Goal: Task Accomplishment & Management: Manage account settings

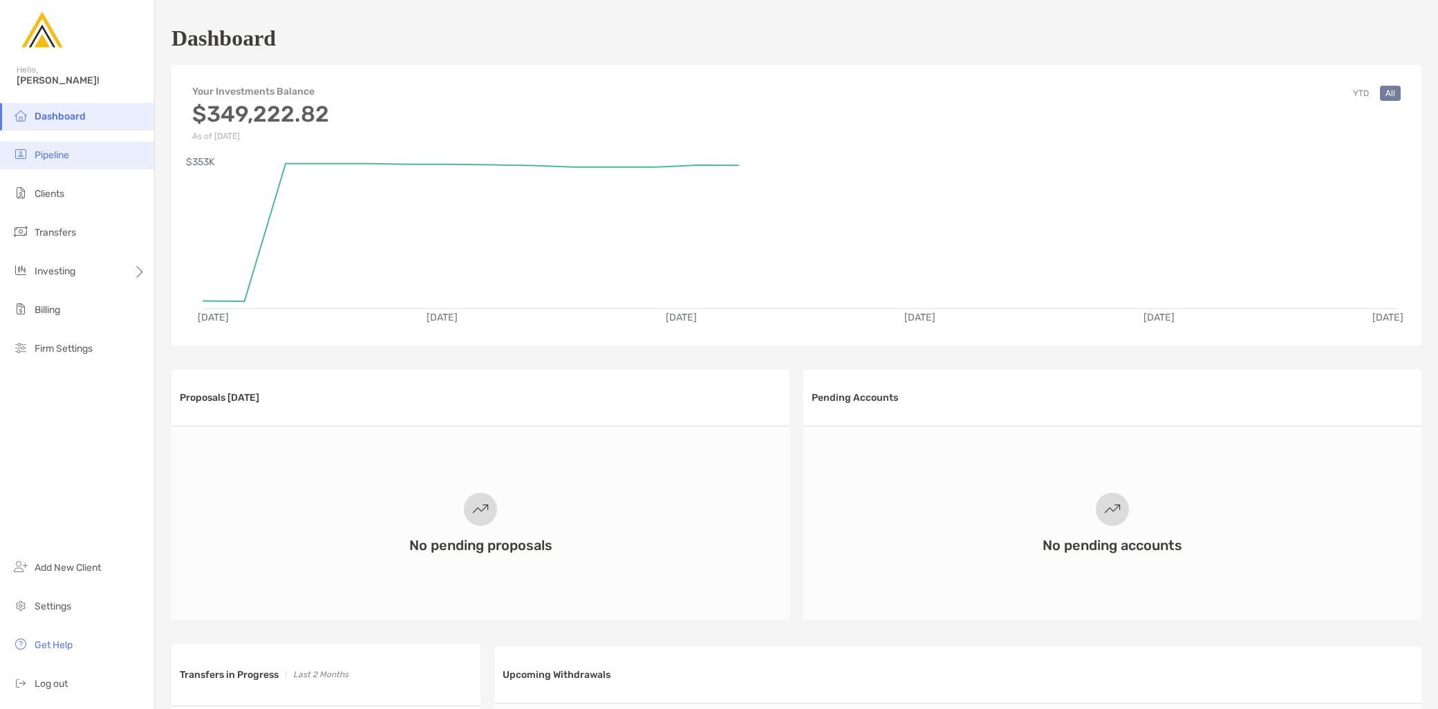
click at [79, 150] on li "Pipeline" at bounding box center [77, 156] width 154 height 28
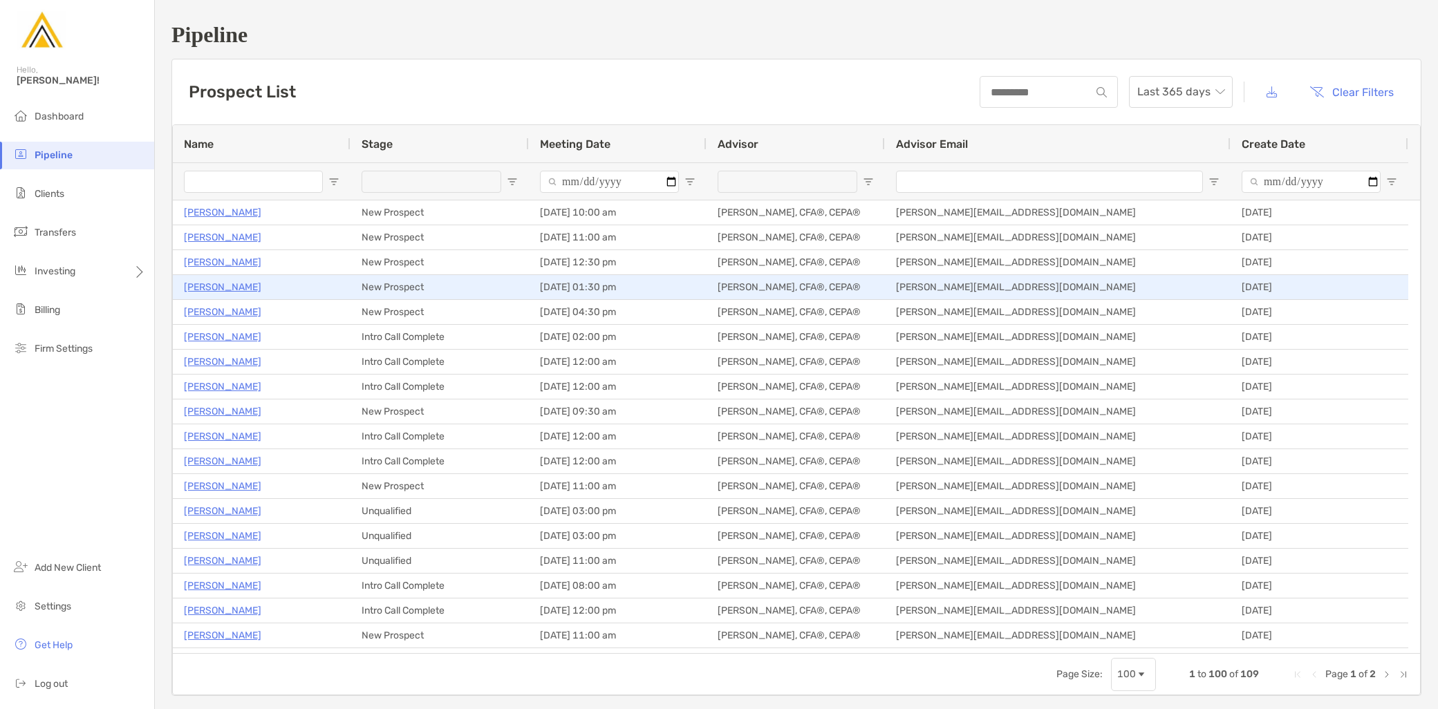
type input "**********"
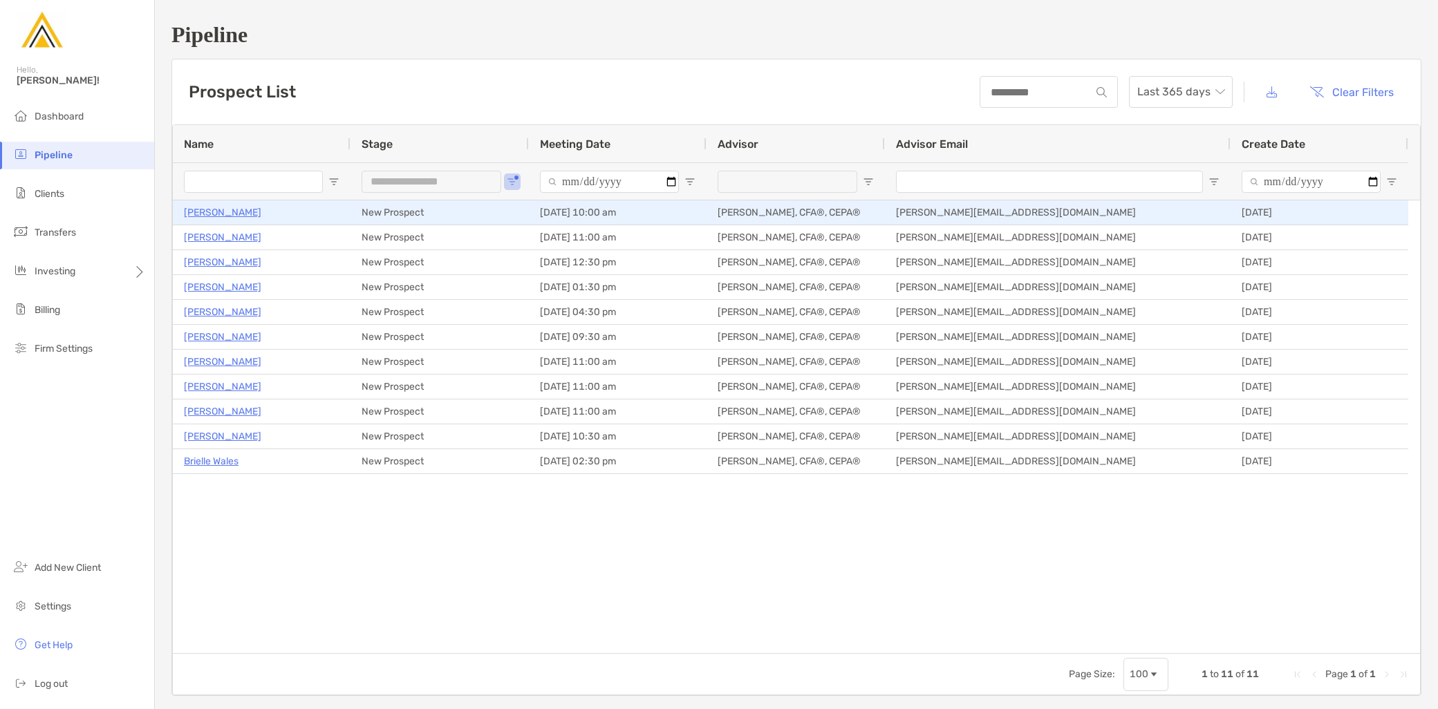
click at [245, 209] on p "Karen Marchese" at bounding box center [222, 212] width 77 height 17
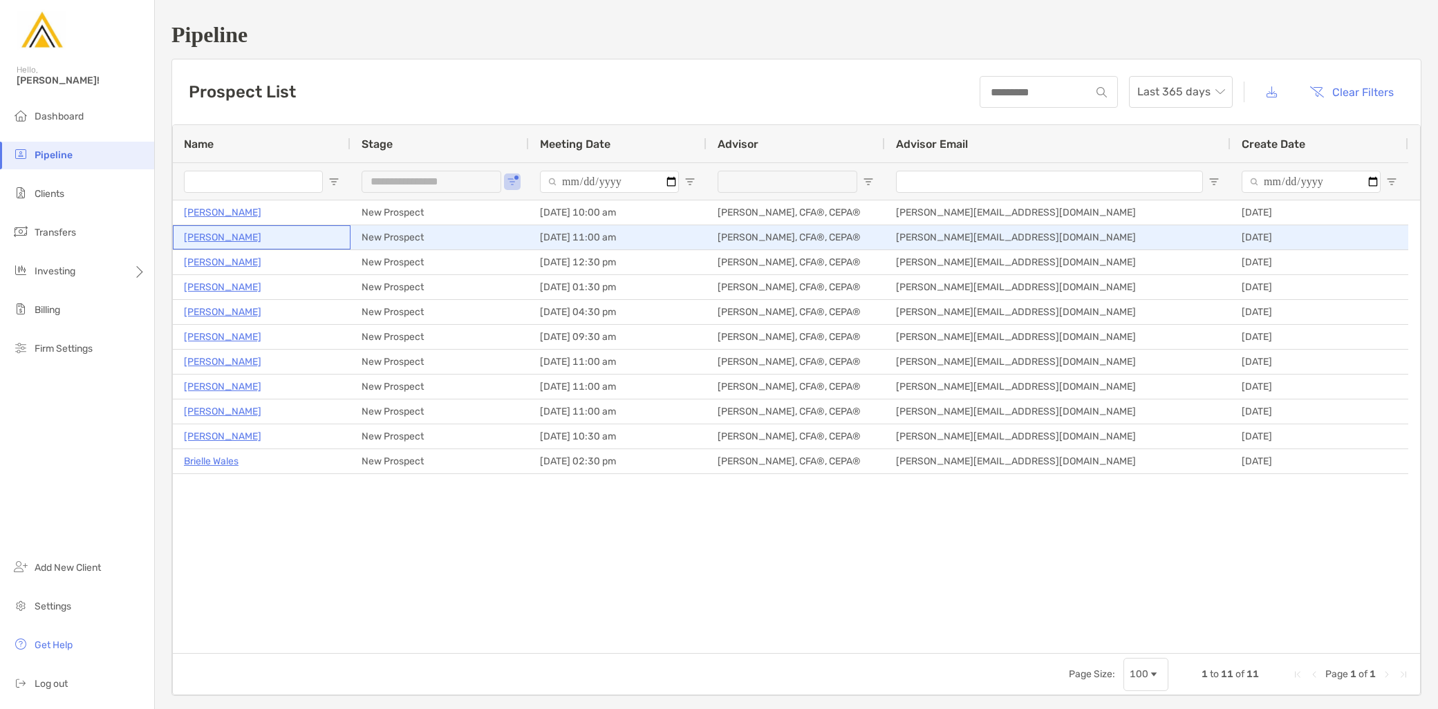
click at [235, 243] on p "[PERSON_NAME]" at bounding box center [222, 237] width 77 height 17
